Goal: Information Seeking & Learning: Learn about a topic

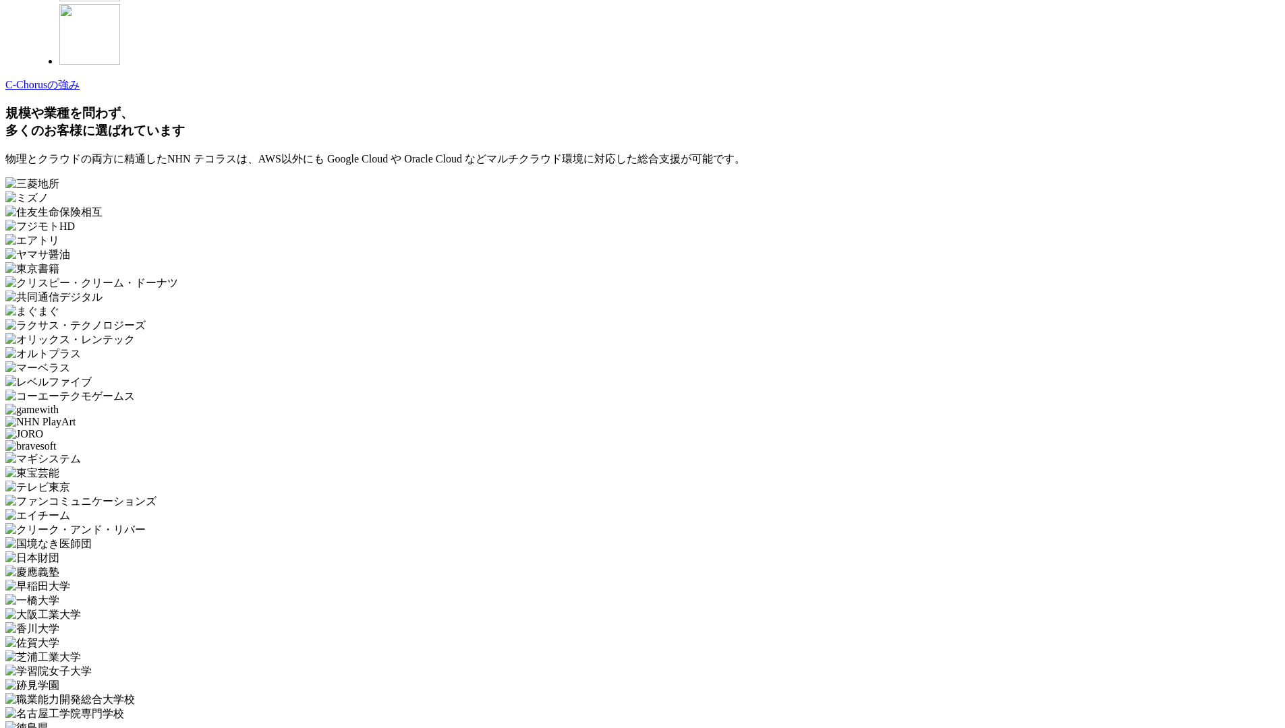
scroll to position [4040, 0]
